Goal: Task Accomplishment & Management: Manage account settings

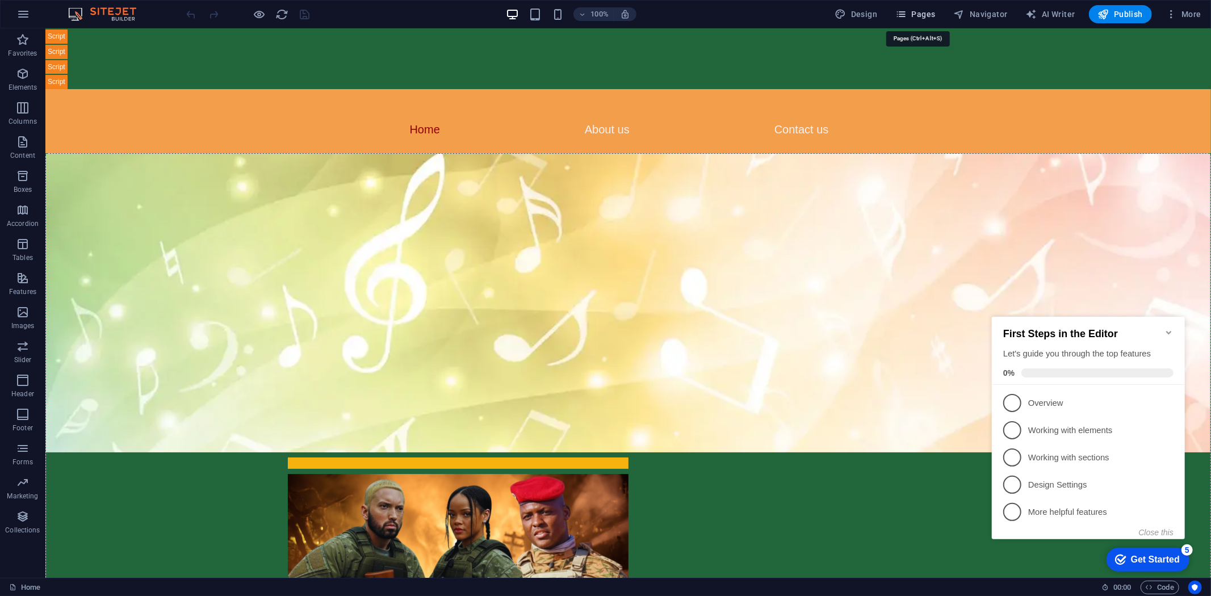
click at [917, 17] on span "Pages" at bounding box center [915, 14] width 40 height 11
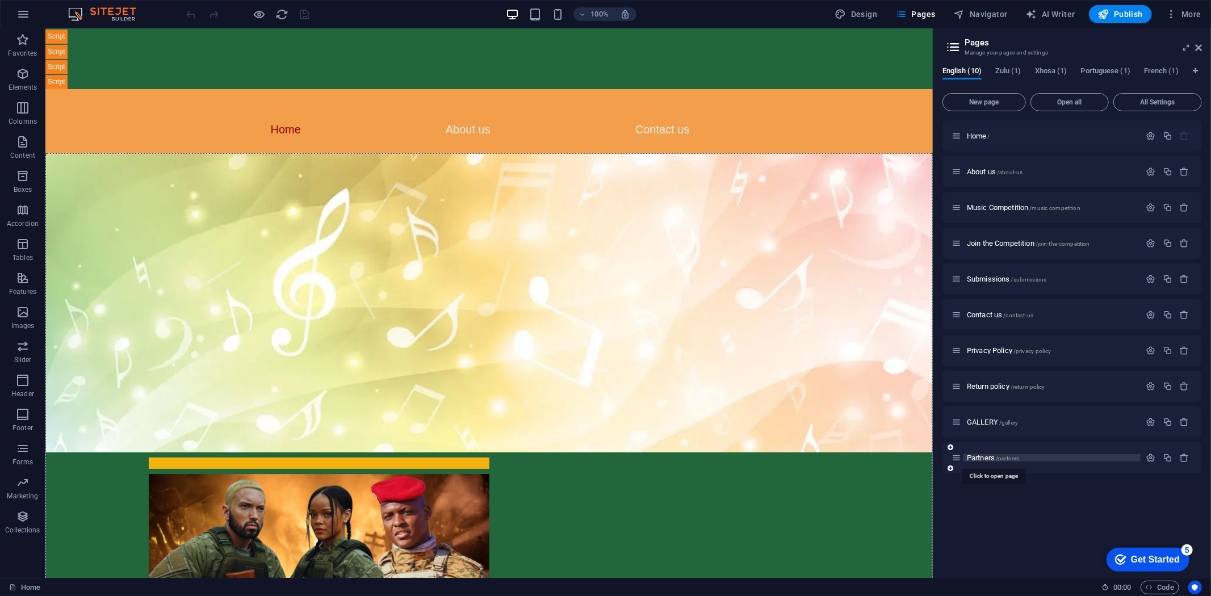
click at [988, 457] on span "Partners /partners" at bounding box center [993, 457] width 52 height 9
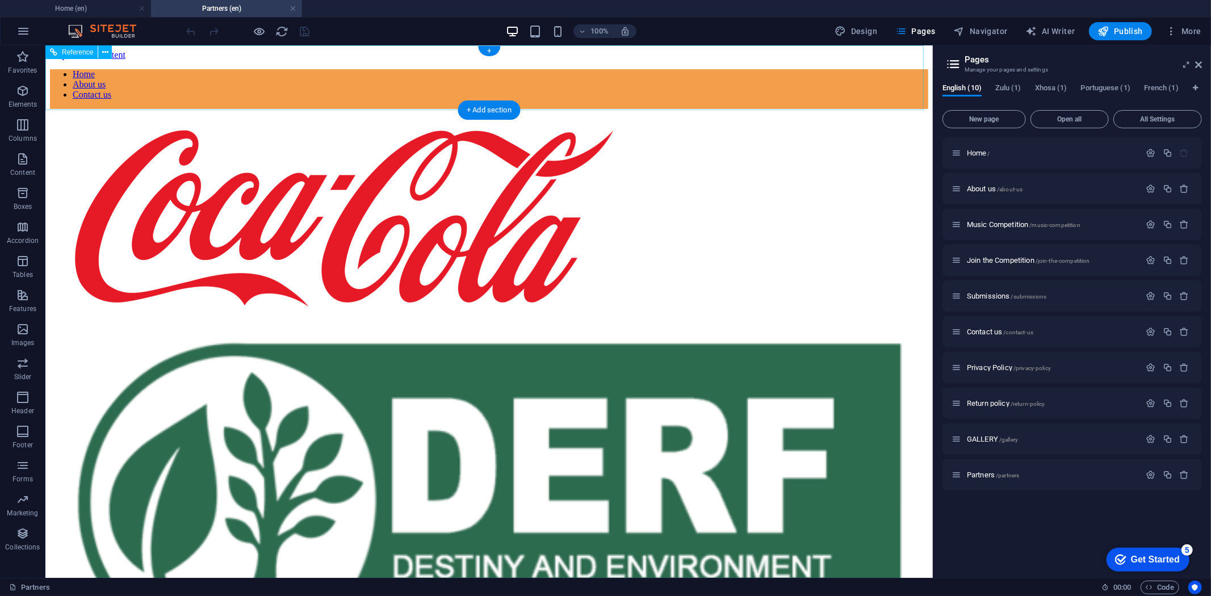
click at [135, 74] on div "Home About us Contact us" at bounding box center [488, 89] width 878 height 40
click at [268, 93] on nav "Home About us Contact us" at bounding box center [488, 84] width 878 height 31
click at [257, 82] on nav "Home About us Contact us" at bounding box center [488, 84] width 878 height 31
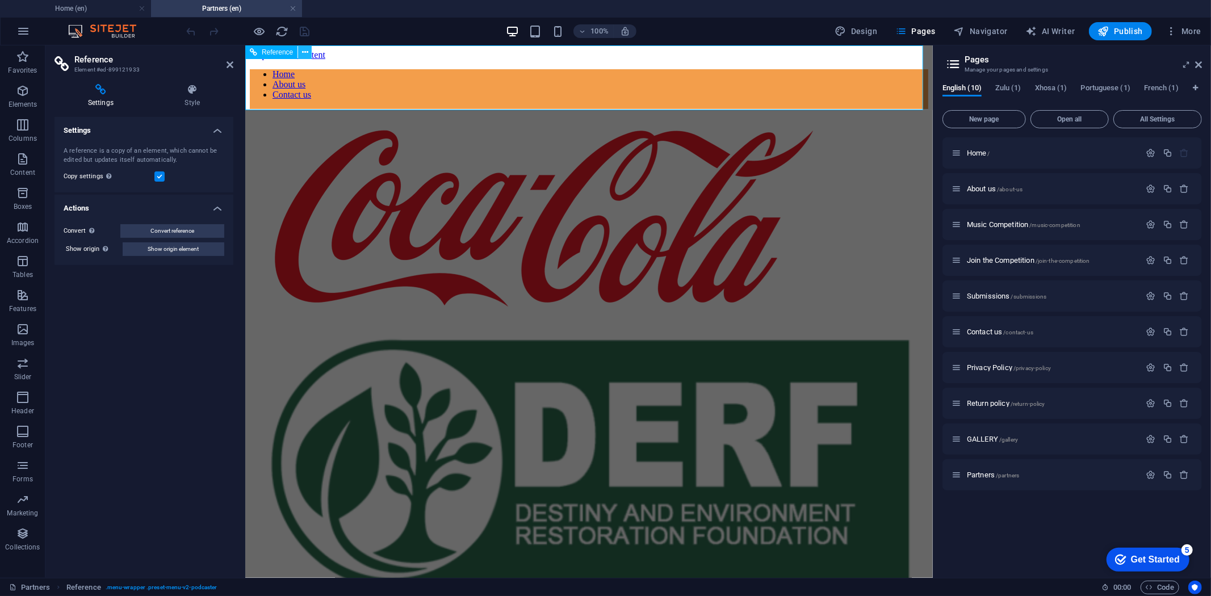
click at [299, 49] on button at bounding box center [305, 52] width 14 height 14
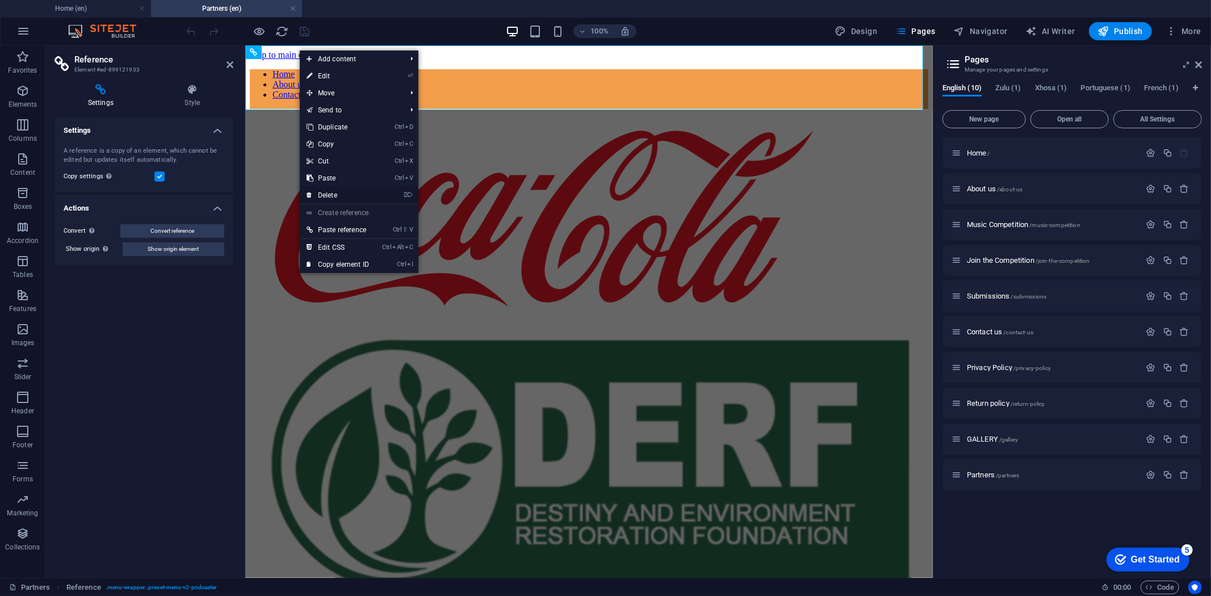
click at [334, 191] on link "⌦ Delete" at bounding box center [338, 195] width 76 height 17
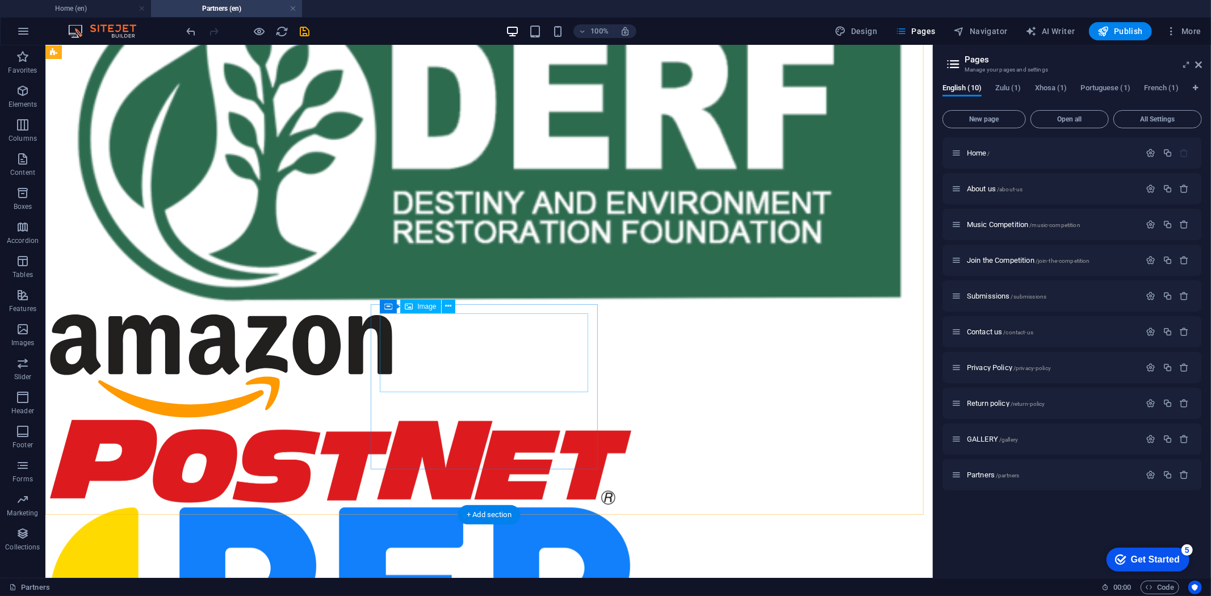
scroll to position [383, 0]
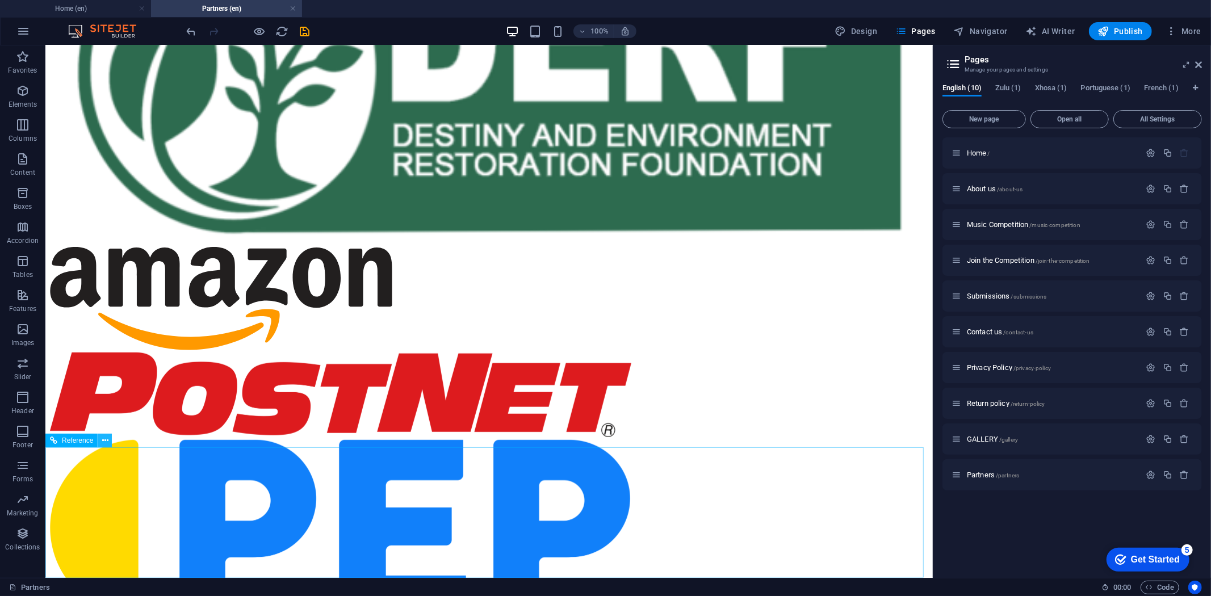
click at [99, 440] on button at bounding box center [105, 441] width 14 height 14
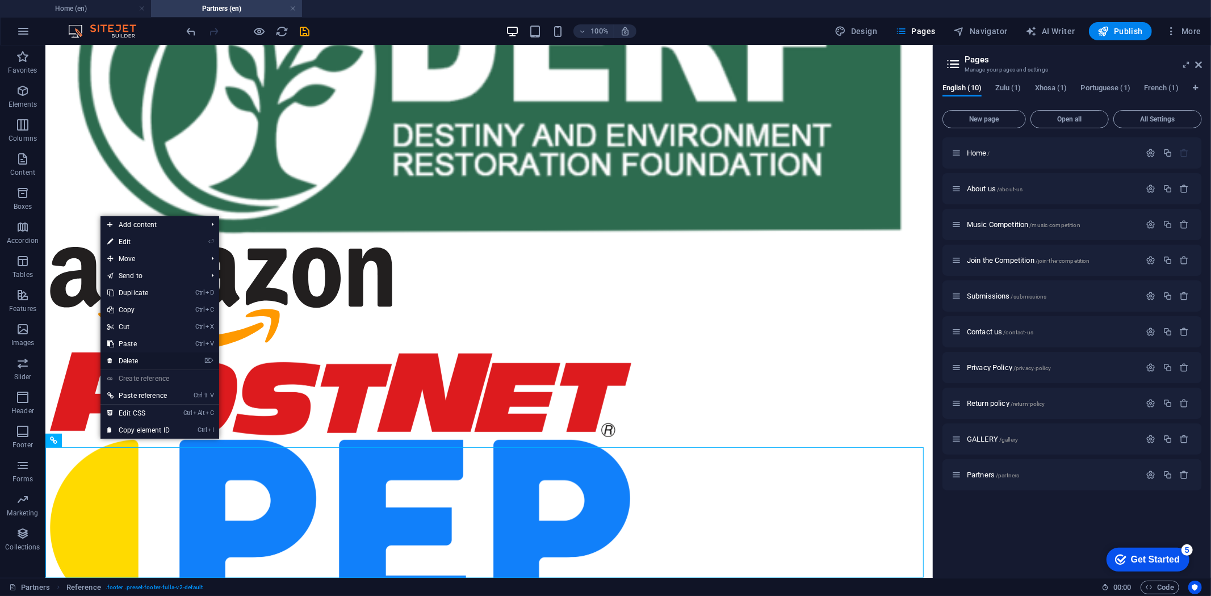
click at [127, 356] on link "⌦ Delete" at bounding box center [138, 360] width 76 height 17
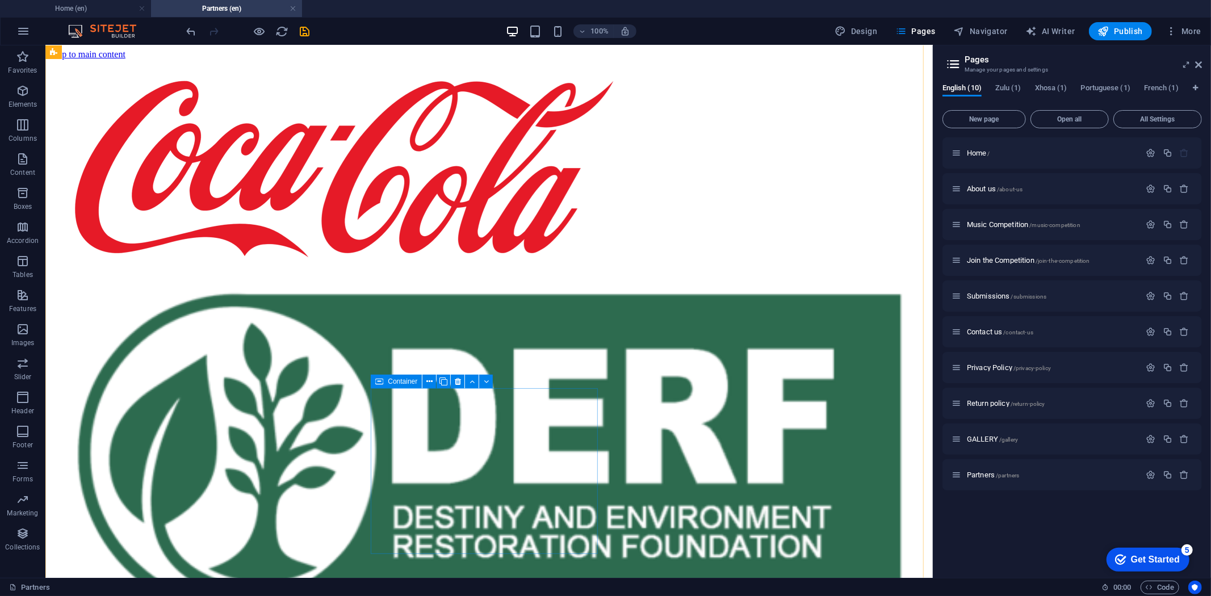
scroll to position [252, 0]
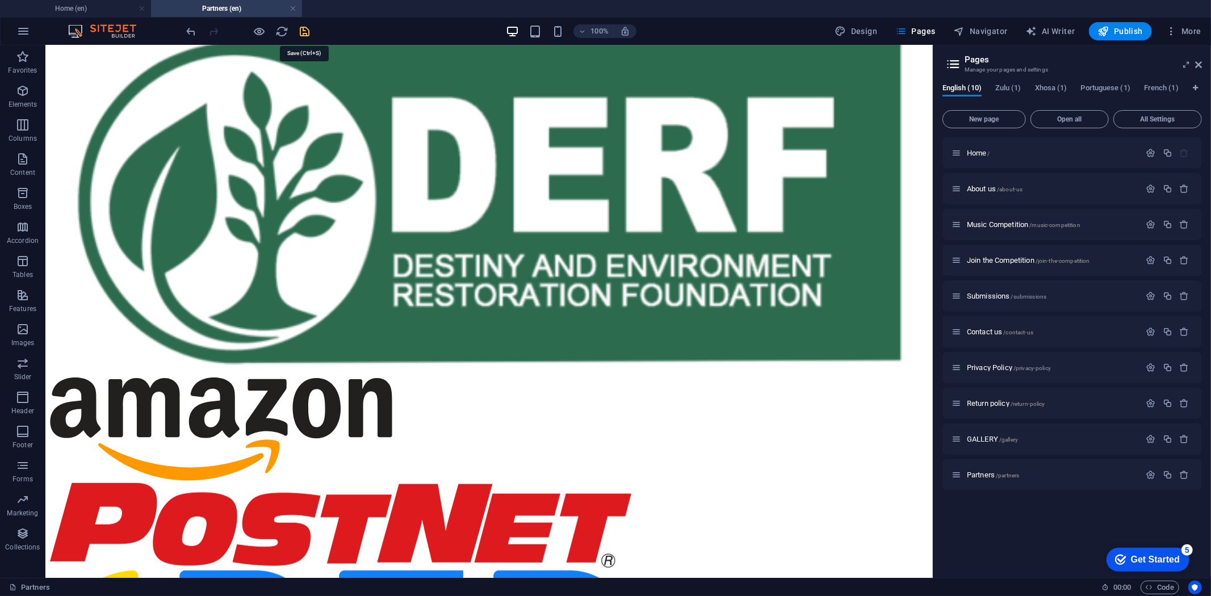
click at [301, 31] on icon "save" at bounding box center [305, 31] width 13 height 13
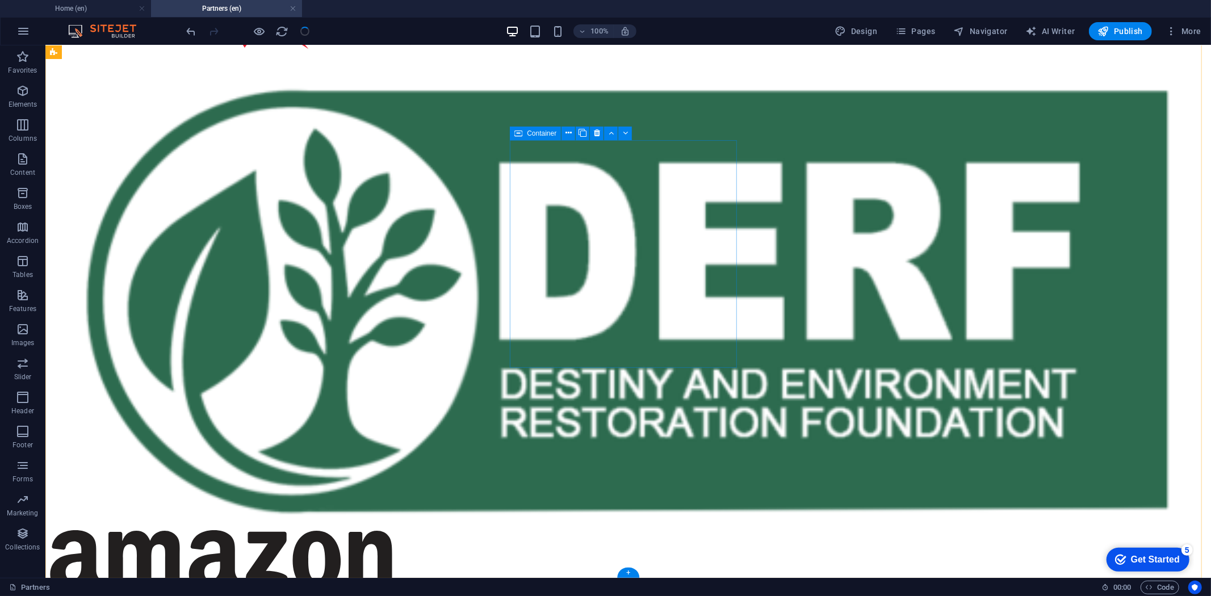
scroll to position [0, 0]
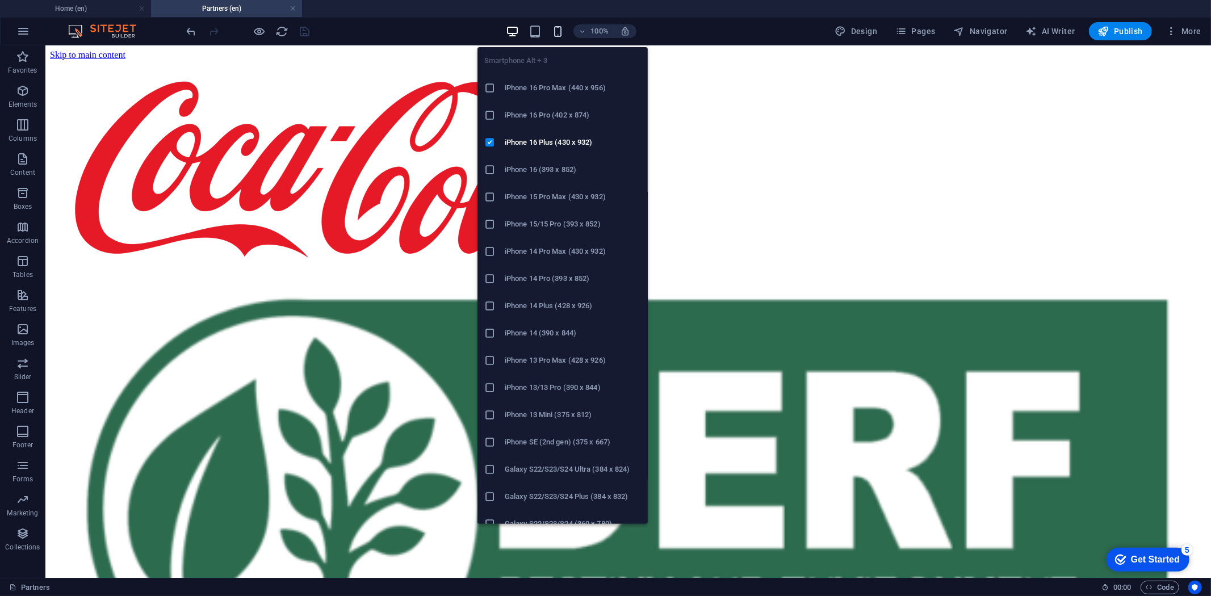
click at [559, 28] on icon "button" at bounding box center [557, 31] width 13 height 13
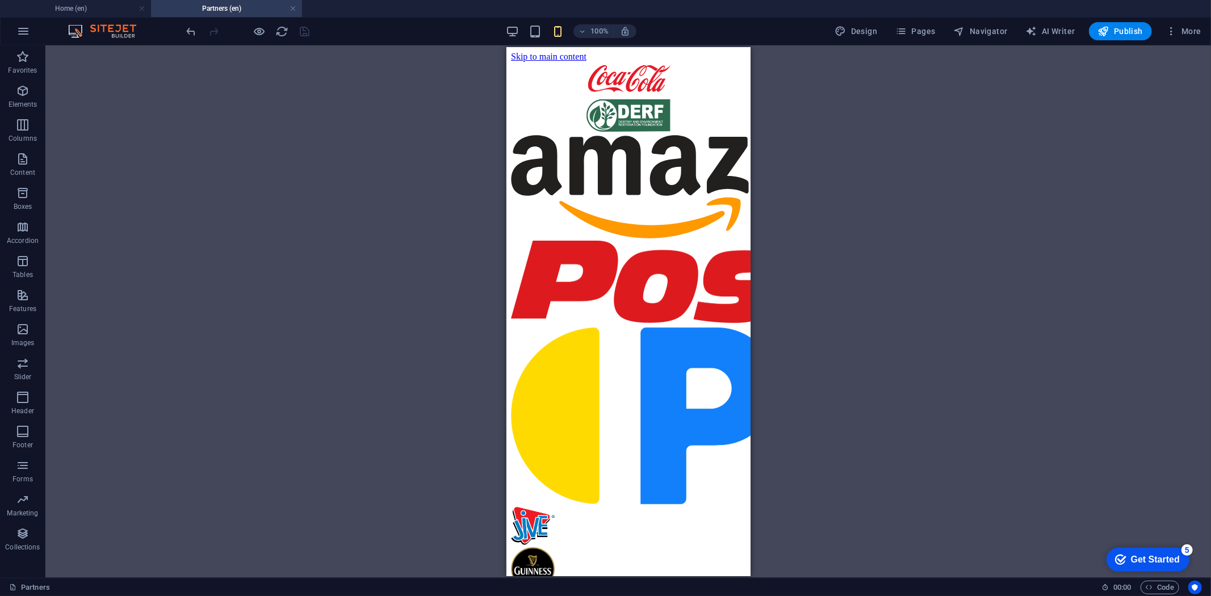
click at [1124, 34] on span "Publish" at bounding box center [1120, 31] width 45 height 11
